Goal: Transaction & Acquisition: Purchase product/service

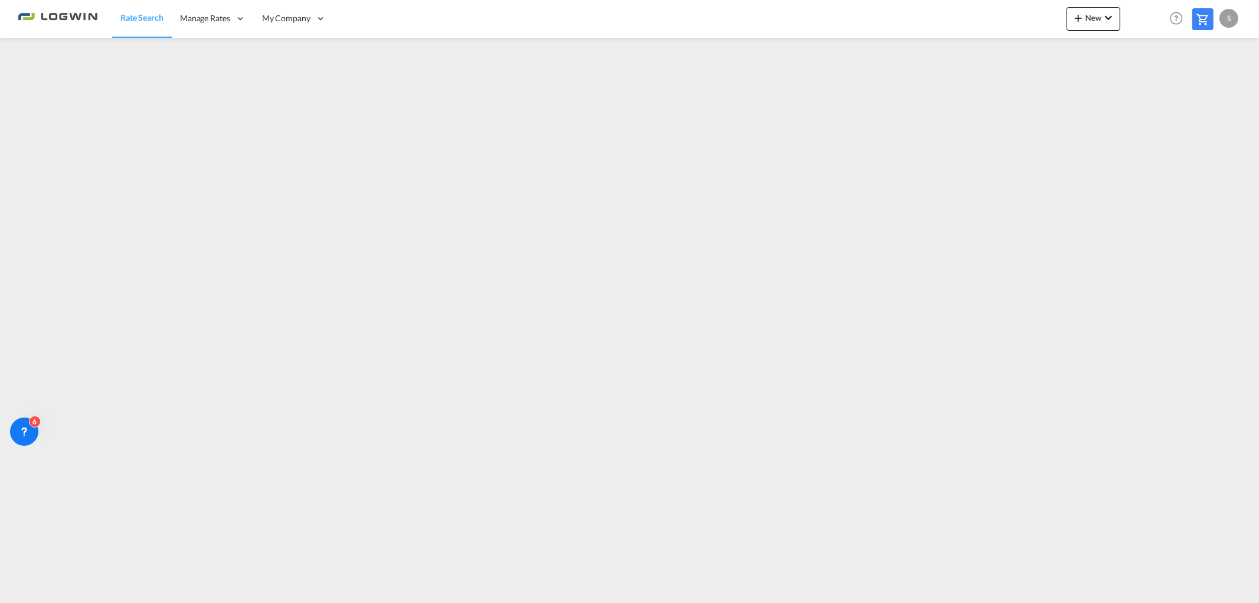
click at [130, 15] on span "Rate Search" at bounding box center [141, 17] width 43 height 10
click at [846, 30] on div "Rate Search Manage Rates My Rate Files Sell Rates Shared Rates My Company" at bounding box center [629, 18] width 1223 height 37
